Goal: Find specific page/section: Find specific page/section

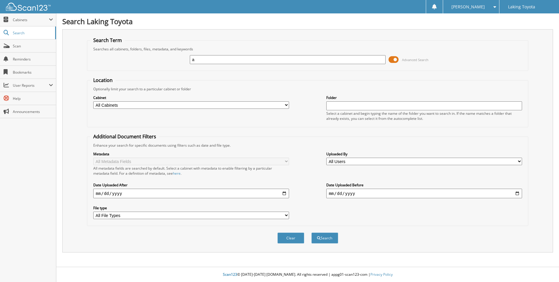
type input "ASHAWASEGA"
click at [331, 238] on button "Search" at bounding box center [324, 237] width 27 height 11
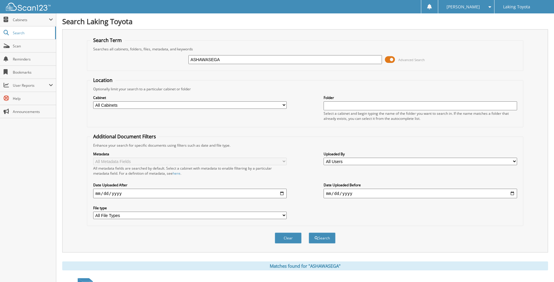
scroll to position [152, 0]
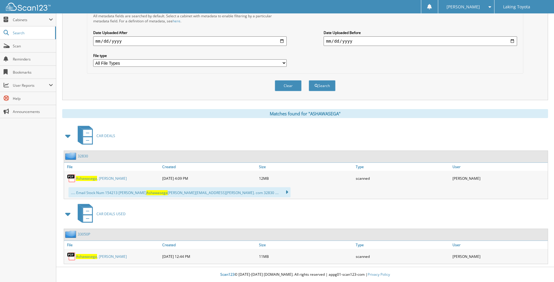
click at [91, 255] on span "Ashawasega" at bounding box center [86, 256] width 21 height 5
